Goal: Navigation & Orientation: Understand site structure

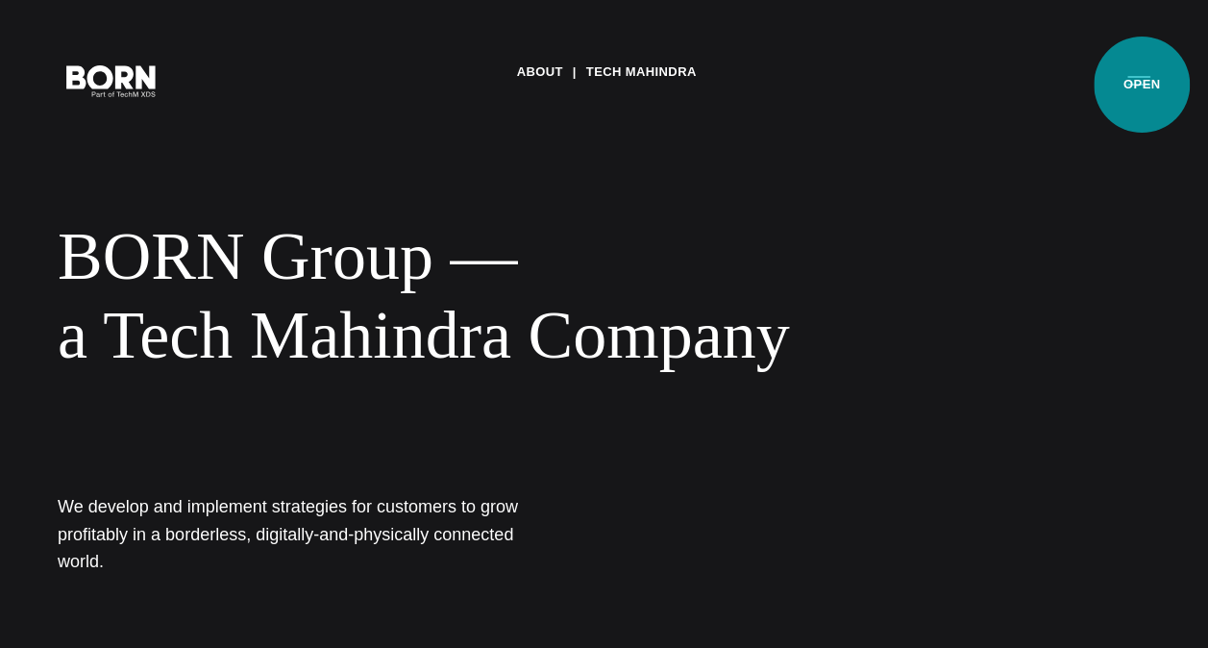
click at [1142, 85] on button "Primary Menu" at bounding box center [1139, 80] width 46 height 40
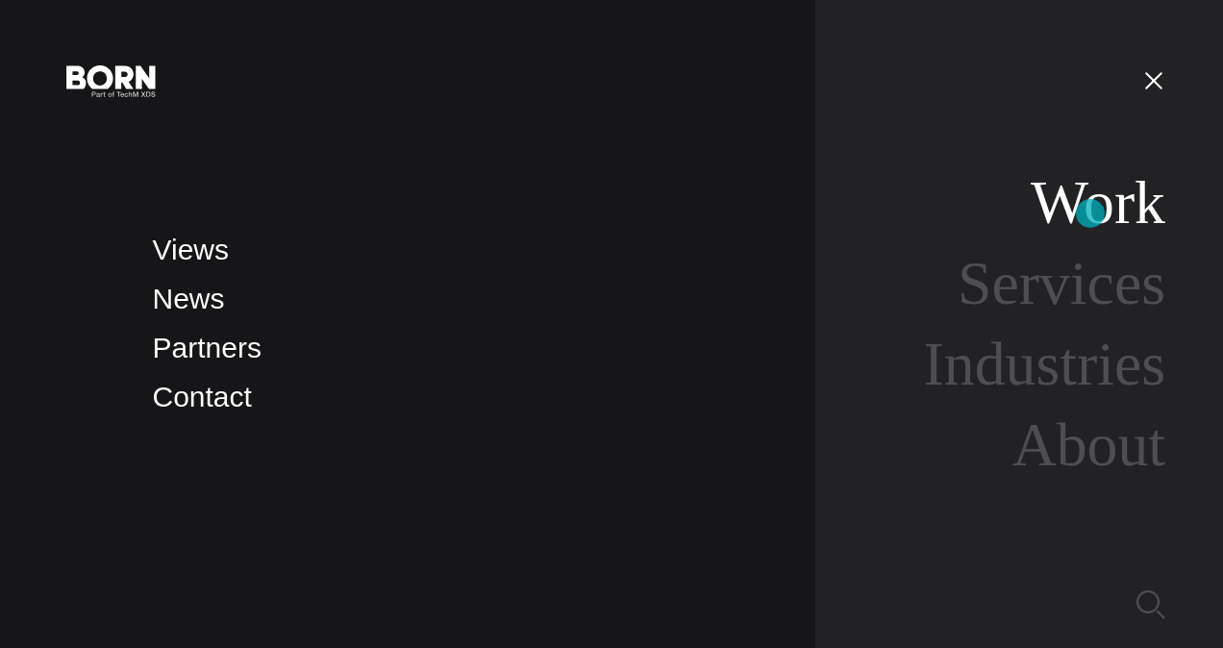
click at [1090, 213] on link "Work" at bounding box center [1098, 202] width 135 height 68
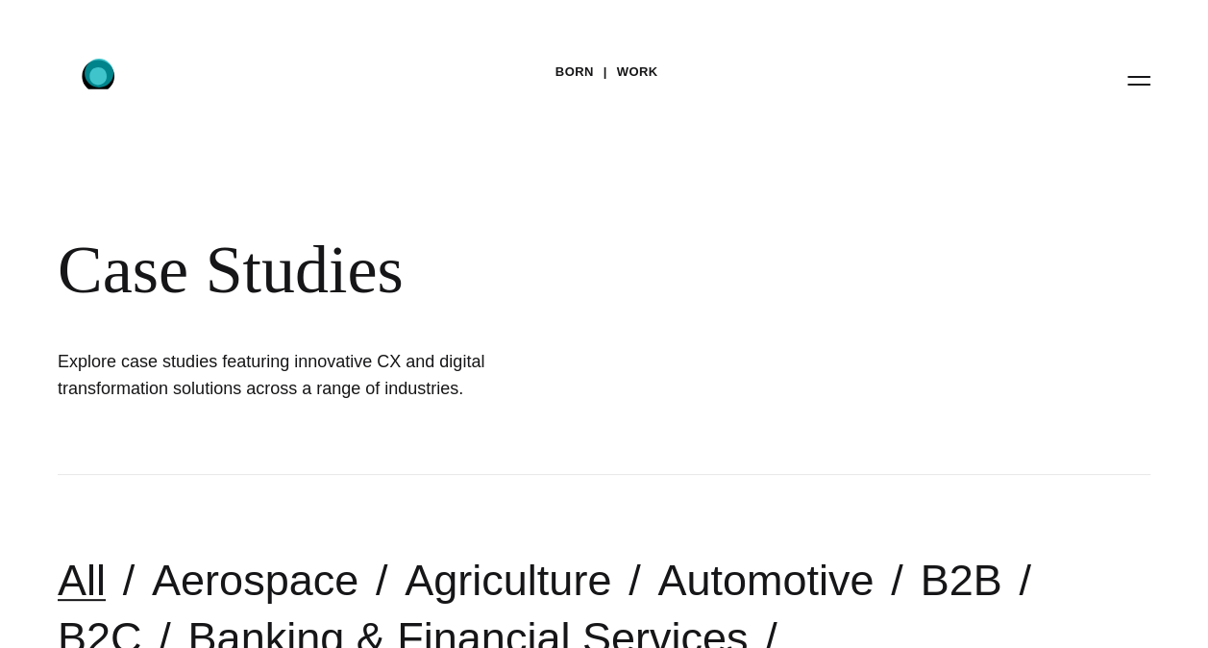
click at [99, 73] on icon ".st0{display:none;} .st1{display:inline;} .st2{font-family:'HelveticaNeue-Mediu…" at bounding box center [111, 80] width 123 height 50
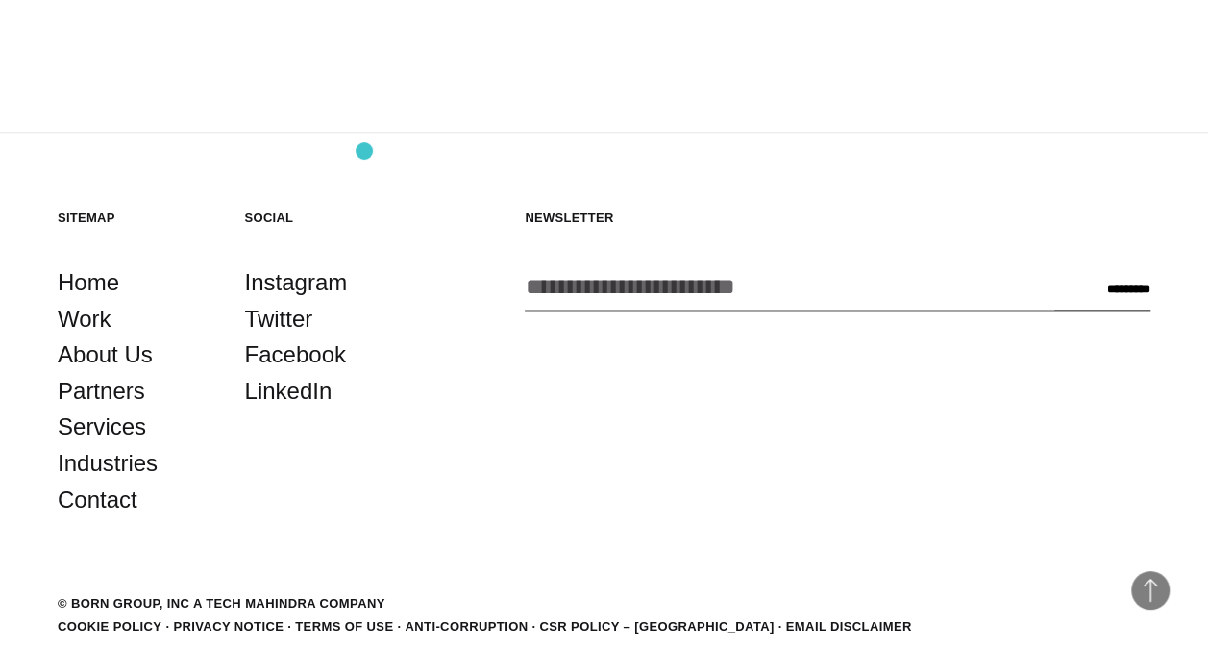
scroll to position [4722, 0]
